Goal: Transaction & Acquisition: Purchase product/service

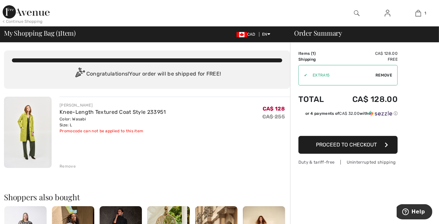
click at [384, 74] on span "Remove" at bounding box center [383, 75] width 17 height 6
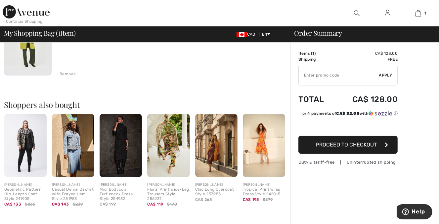
scroll to position [104, 0]
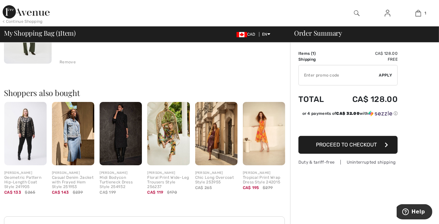
click at [343, 146] on span "Proceed to Checkout" at bounding box center [346, 145] width 61 height 6
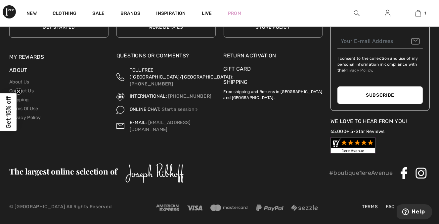
scroll to position [2323, 0]
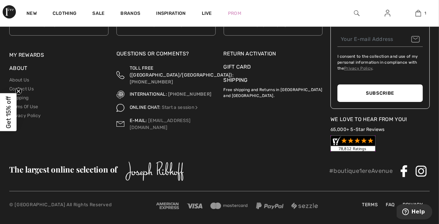
click at [390, 205] on link "FAQ" at bounding box center [390, 205] width 16 height 7
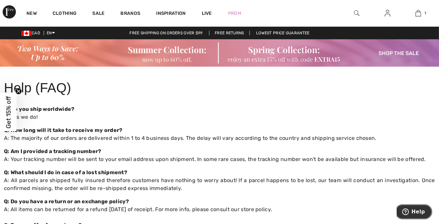
click at [419, 210] on span "Help" at bounding box center [418, 212] width 14 height 6
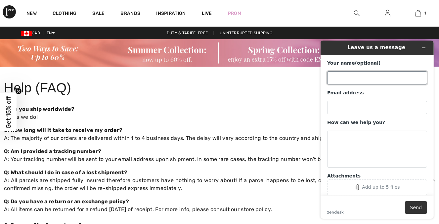
click at [336, 76] on input "Your name (optional)" at bounding box center [377, 77] width 100 height 13
type input "[PERSON_NAME]"
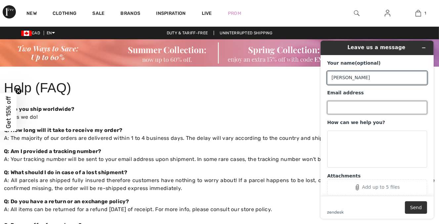
click at [339, 106] on input "Email address" at bounding box center [377, 107] width 100 height 13
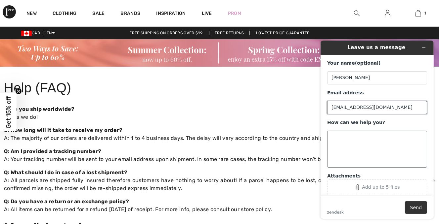
type input "[EMAIL_ADDRESS][DOMAIN_NAME]"
click at [338, 135] on textarea "How can we help you?" at bounding box center [377, 149] width 100 height 37
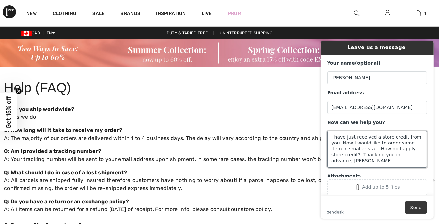
type textarea "I have just received a store credit from you. Now I would like to order same it…"
click at [416, 209] on button "Send" at bounding box center [415, 207] width 22 height 13
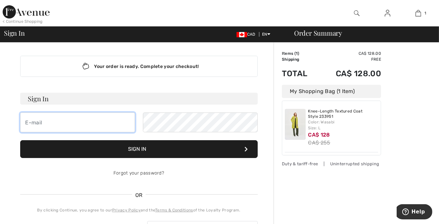
click at [47, 123] on input "email" at bounding box center [77, 123] width 115 height 20
click at [135, 124] on input "[EMAIL_ADDRESS][DOMAIN_NAME]" at bounding box center [77, 123] width 115 height 20
type input "[EMAIL_ADDRESS][DOMAIN_NAME]"
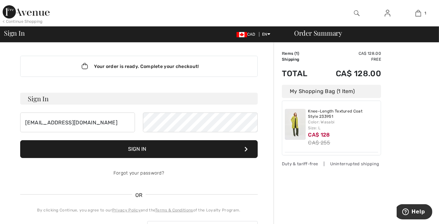
click at [156, 154] on button "Sign In" at bounding box center [138, 149] width 237 height 18
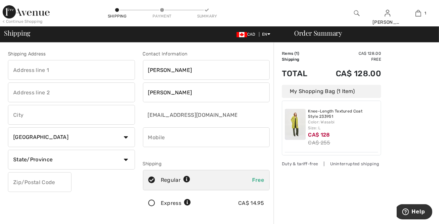
click at [36, 69] on input "text" at bounding box center [71, 70] width 127 height 20
type input "65 McGregor Scobie Crescent"
click at [18, 115] on input "text" at bounding box center [71, 115] width 127 height 20
type input "Arnprior"
click at [8, 150] on select "State/Province Alberta British Columbia Manitoba New Brunswick Newfoundland and…" at bounding box center [71, 160] width 127 height 20
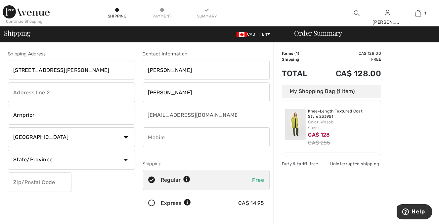
select select "ON"
click option "[GEOGRAPHIC_DATA]" at bounding box center [0, 0] width 0 height 0
click at [20, 184] on input "text" at bounding box center [39, 183] width 63 height 20
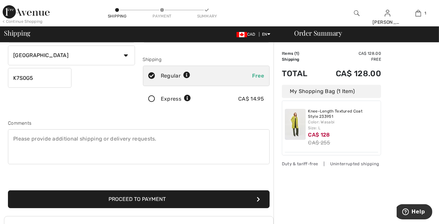
type input "K7S0G5"
click at [137, 195] on button "Proceed to Payment" at bounding box center [138, 200] width 261 height 18
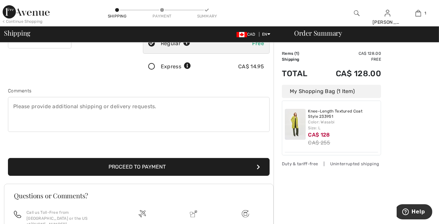
scroll to position [144, 0]
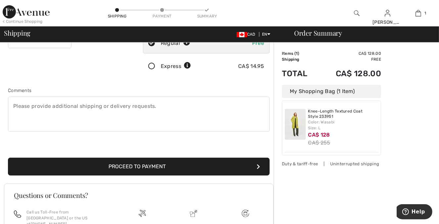
click at [140, 164] on button "Proceed to Payment" at bounding box center [138, 167] width 261 height 18
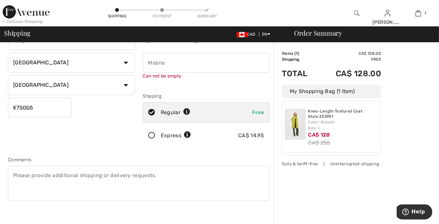
scroll to position [74, 0]
click at [159, 62] on input "phone" at bounding box center [206, 63] width 127 height 20
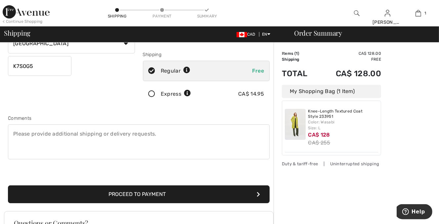
scroll to position [144, 0]
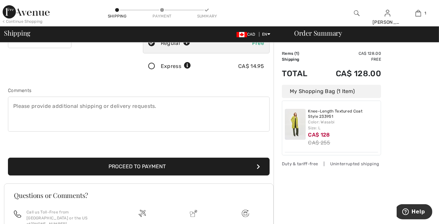
type input "6137160106"
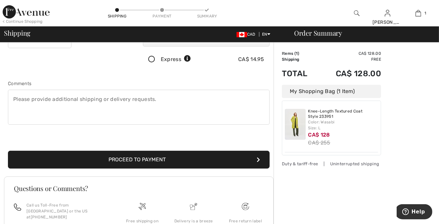
click at [148, 166] on button "Proceed to Payment" at bounding box center [138, 160] width 261 height 18
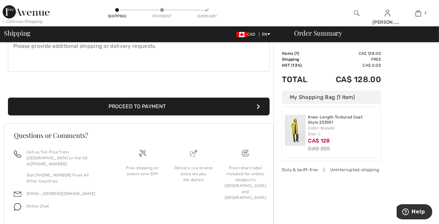
scroll to position [210, 0]
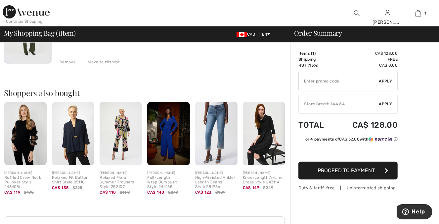
click at [388, 101] on div "✔ Store Credit: 144.64 Apply Remove" at bounding box center [347, 104] width 99 height 20
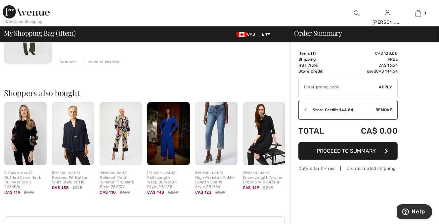
click at [342, 150] on span "Proceed to Summary" at bounding box center [346, 151] width 59 height 6
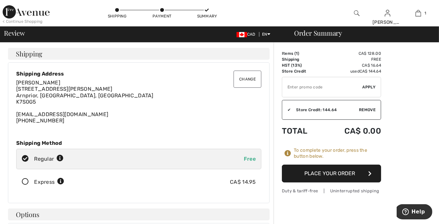
click at [339, 172] on button "Place Your Order" at bounding box center [331, 174] width 99 height 18
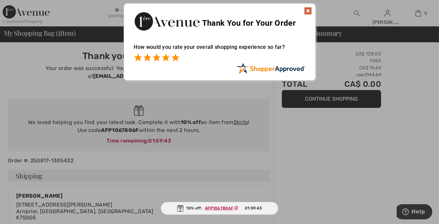
click at [175, 58] on span at bounding box center [175, 58] width 8 height 8
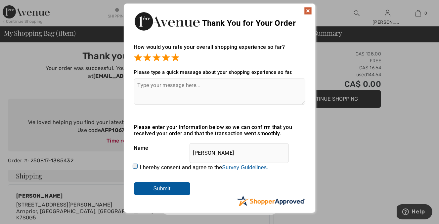
click at [145, 84] on textarea at bounding box center [219, 92] width 171 height 26
click at [185, 84] on textarea "Not being a very techy savvy" at bounding box center [219, 92] width 171 height 26
click at [210, 86] on textarea "Not being a very tecky savvy" at bounding box center [219, 92] width 171 height 26
drag, startPoint x: 186, startPoint y: 85, endPoint x: 304, endPoint y: 110, distance: 120.9
click at [187, 85] on textarea "Not being a very tecky savvy" at bounding box center [219, 92] width 171 height 26
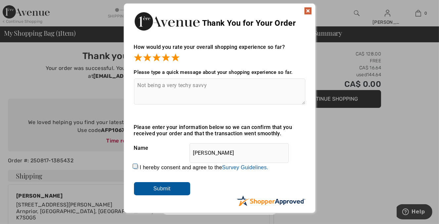
drag, startPoint x: 191, startPoint y: 85, endPoint x: 195, endPoint y: 83, distance: 4.0
click at [191, 84] on textarea "Not being a very techy savvy" at bounding box center [219, 92] width 171 height 26
click at [218, 84] on textarea "Not being a very techy or savvy" at bounding box center [219, 92] width 171 height 26
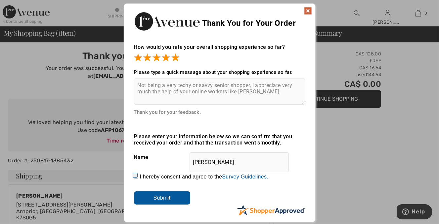
type textarea "Not being a very techy or savvy senior shopper, I appreciate very much the help…"
click at [161, 197] on input "Submit" at bounding box center [162, 198] width 56 height 13
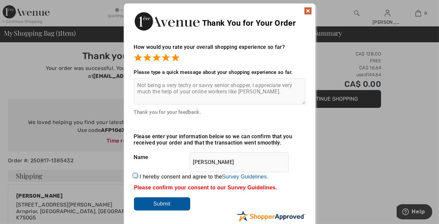
drag, startPoint x: 137, startPoint y: 179, endPoint x: 141, endPoint y: 180, distance: 4.8
click at [137, 179] on input "I hereby consent and agree to the By submitting a review, you grant permission …" at bounding box center [136, 176] width 4 height 4
checkbox input "true"
click at [157, 204] on input "Submit" at bounding box center [162, 204] width 56 height 13
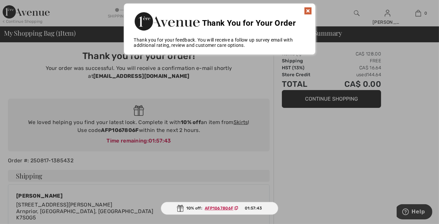
click at [306, 8] on img at bounding box center [308, 11] width 8 height 8
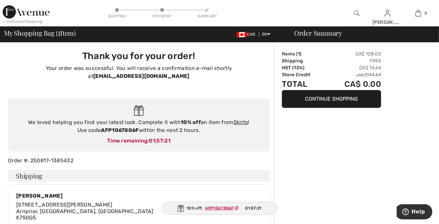
scroll to position [174, 0]
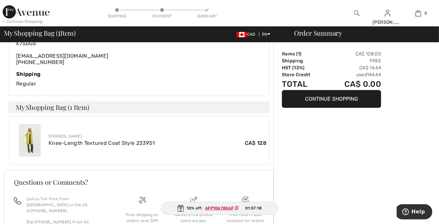
click at [34, 138] on img at bounding box center [30, 140] width 22 height 33
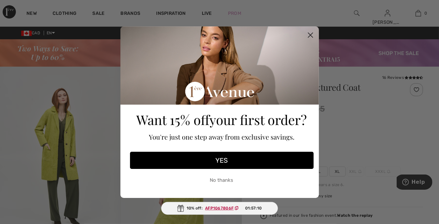
click at [311, 34] on icon "Close dialog" at bounding box center [310, 35] width 5 height 5
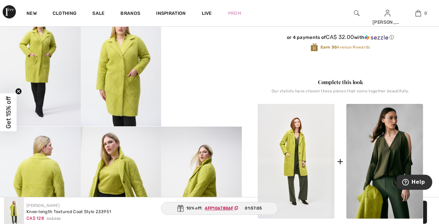
scroll to position [244, 0]
